Goal: Task Accomplishment & Management: Use online tool/utility

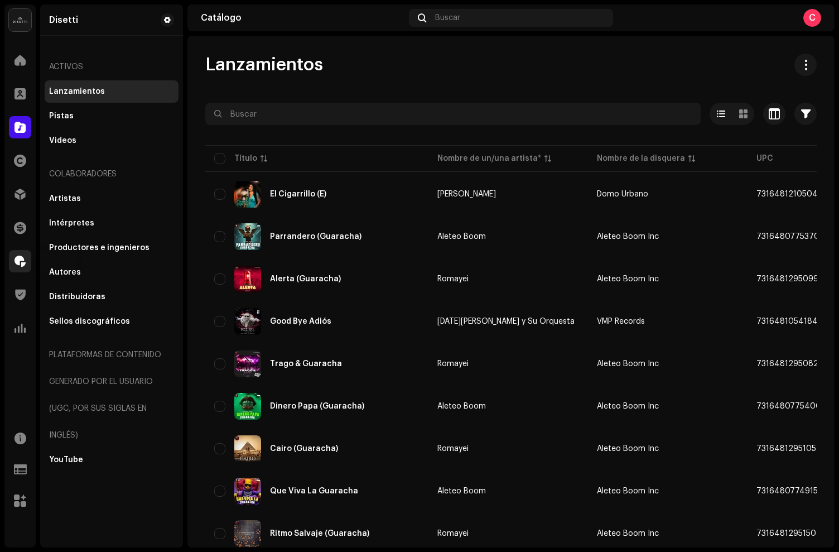
click at [23, 259] on span at bounding box center [20, 261] width 11 height 9
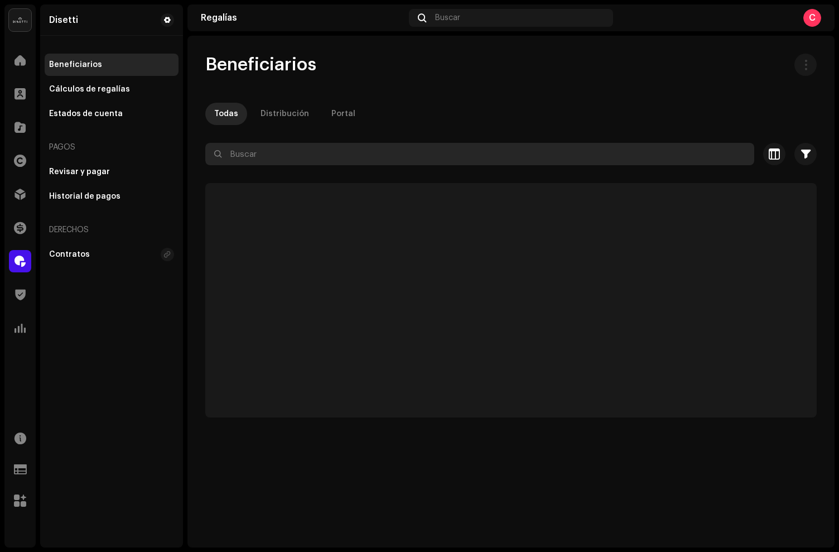
click at [302, 151] on input "text" at bounding box center [479, 154] width 549 height 22
paste input "El benyamin"
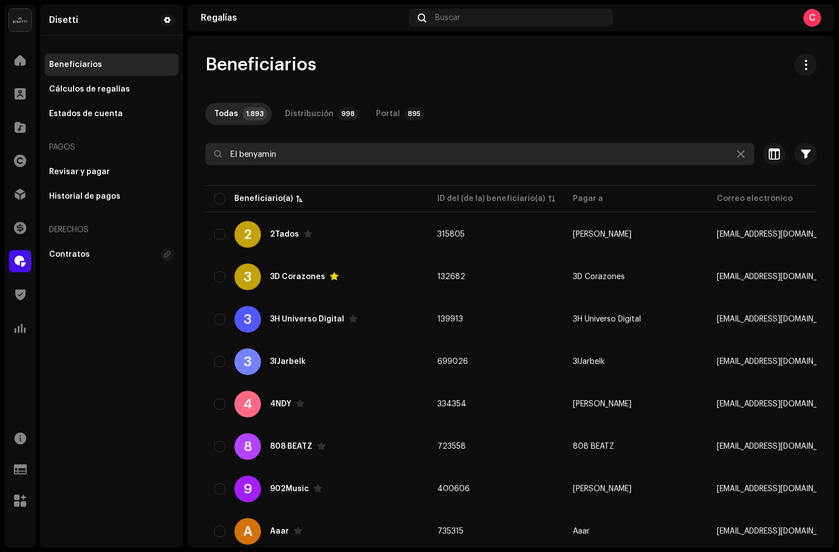
type input "El benyamin"
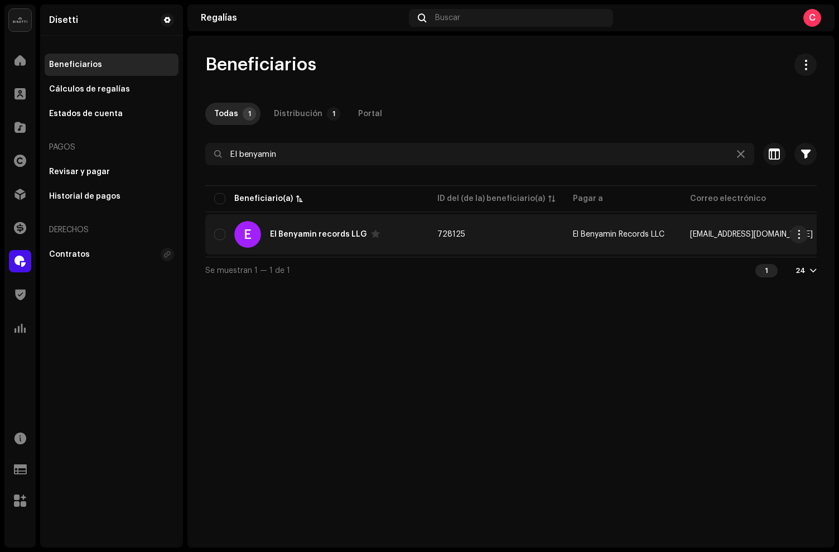
click at [280, 234] on div "El Benyamin records LLG" at bounding box center [318, 234] width 97 height 8
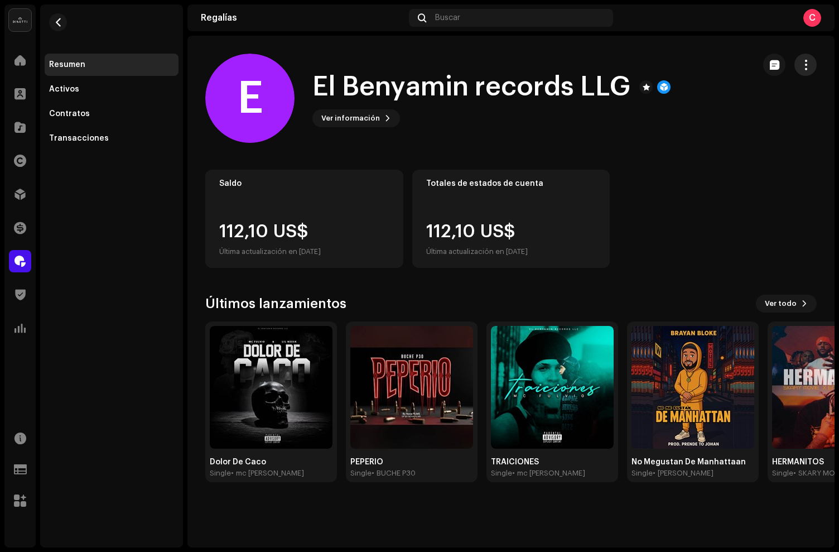
click at [799, 71] on button "button" at bounding box center [805, 65] width 22 height 22
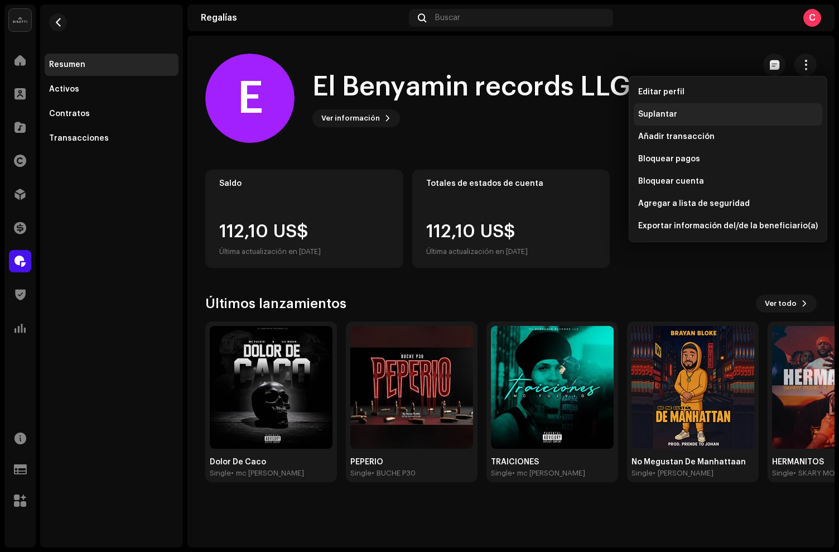
click at [680, 111] on div "Suplantar" at bounding box center [728, 114] width 180 height 9
